Goal: Task Accomplishment & Management: Manage account settings

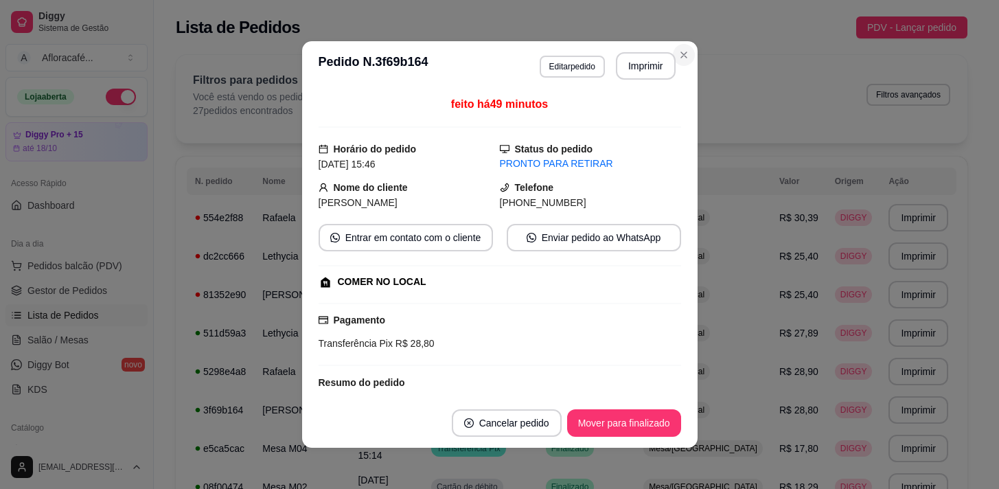
click at [677, 72] on div "Filtros para pedidos Você está vendo os pedidos de hoje. 27 pedidos encontrados…" at bounding box center [571, 94] width 757 height 45
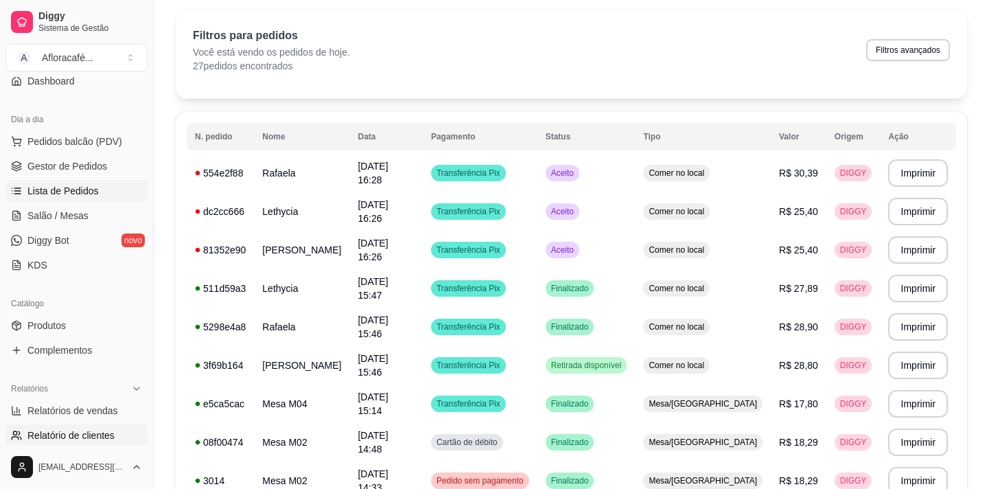
scroll to position [187, 0]
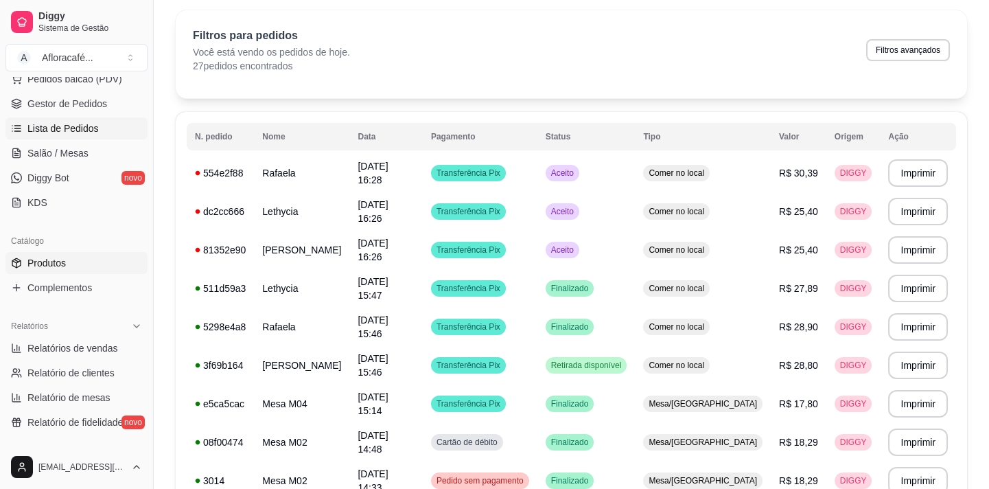
click at [69, 261] on link "Produtos" at bounding box center [76, 263] width 142 height 22
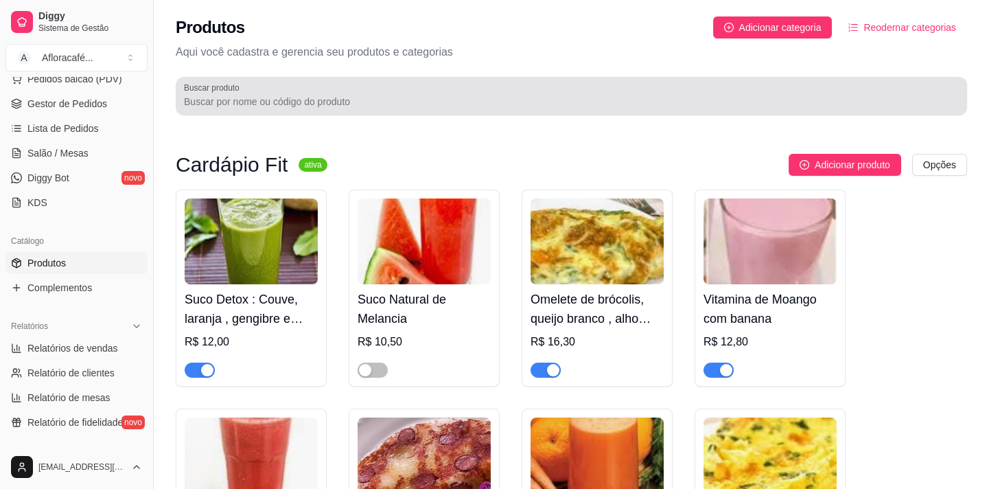
click at [307, 100] on input "Buscar produto" at bounding box center [571, 102] width 775 height 14
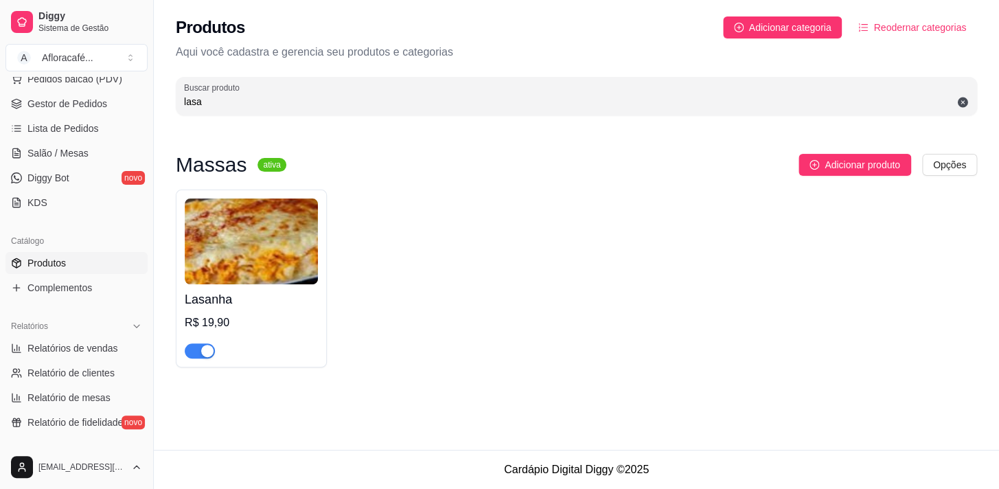
type input "lasa"
click at [199, 351] on span "button" at bounding box center [200, 350] width 30 height 15
click at [192, 349] on div "button" at bounding box center [192, 351] width 12 height 12
click at [247, 332] on div at bounding box center [251, 344] width 133 height 27
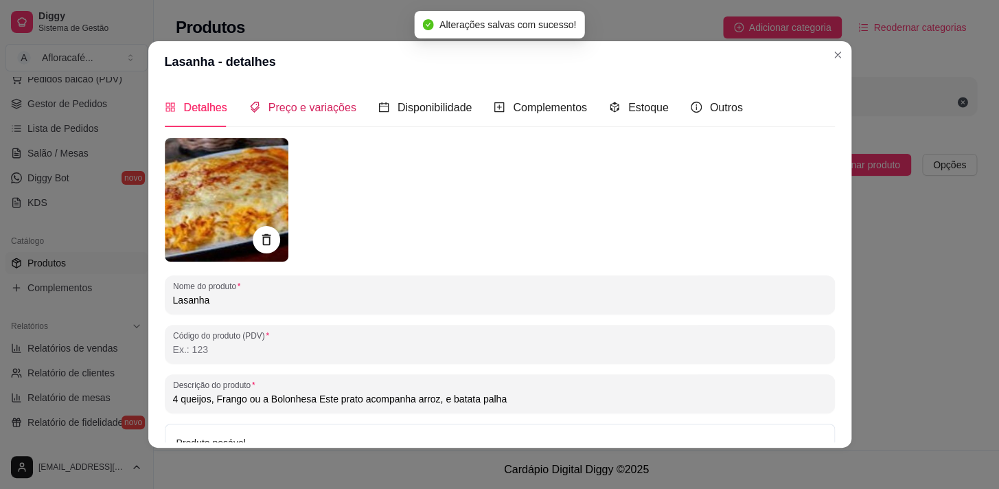
click at [332, 108] on span "Preço e variações" at bounding box center [312, 108] width 88 height 12
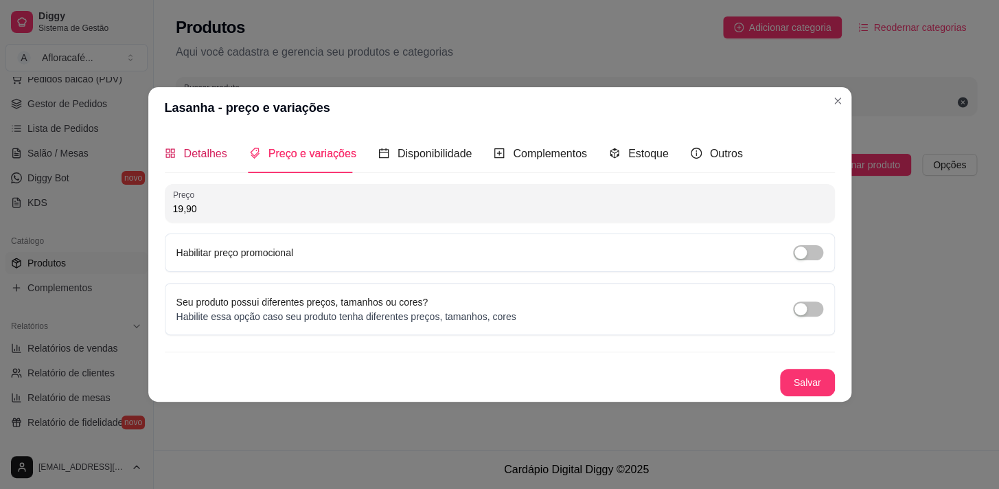
click at [220, 151] on span "Detalhes" at bounding box center [205, 154] width 43 height 12
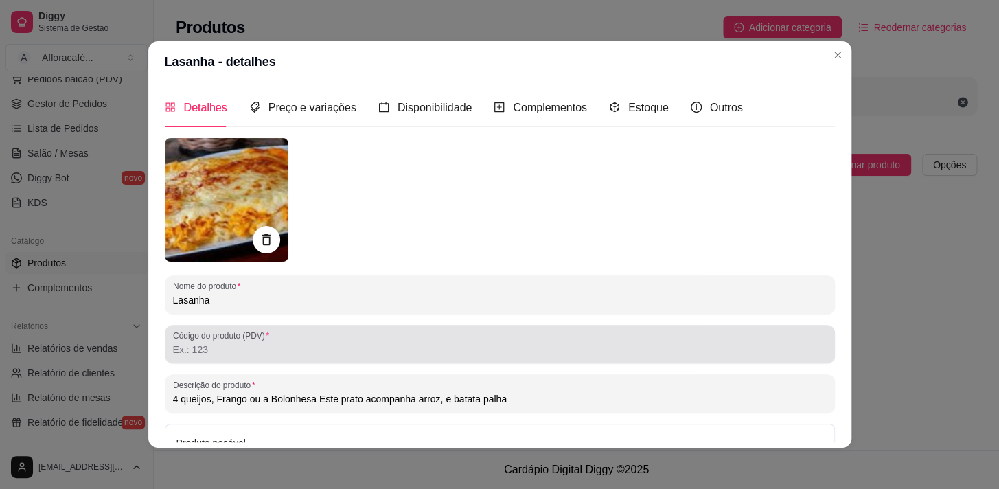
scroll to position [146, 0]
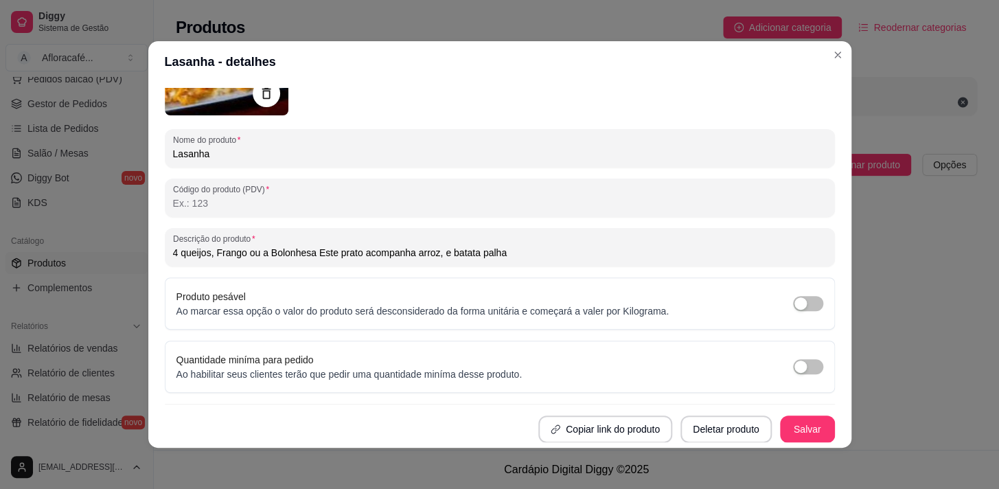
click at [306, 253] on input "4 queijos, Frango ou a Bolonhesa Este prato acompanha arroz, e batata palha" at bounding box center [499, 253] width 653 height 14
type input "4 queijos, Frango.. Este prato acompanha arroz, e batata palha"
click at [794, 423] on button "Salvar" at bounding box center [807, 429] width 54 height 27
